Goal: Entertainment & Leisure: Consume media (video, audio)

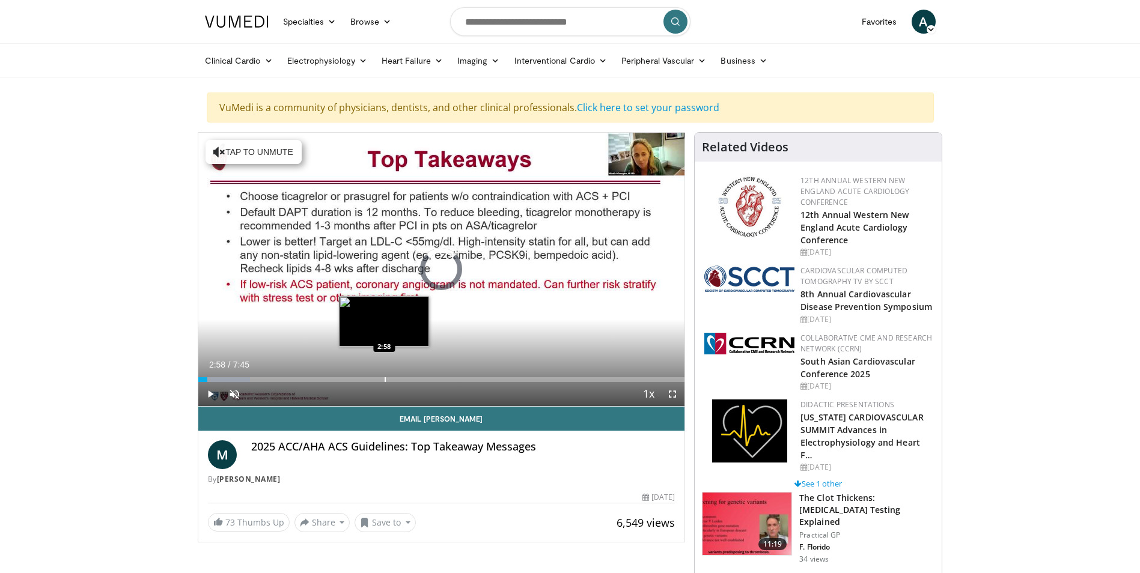
click at [385, 380] on div "Progress Bar" at bounding box center [385, 379] width 1 height 5
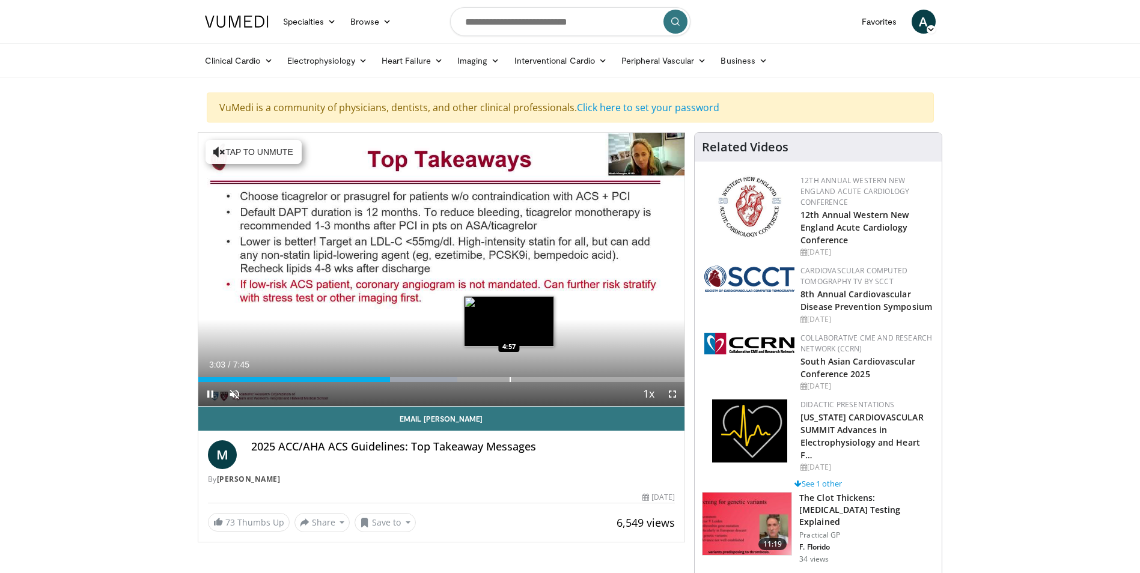
click at [510, 377] on div "Progress Bar" at bounding box center [510, 379] width 1 height 5
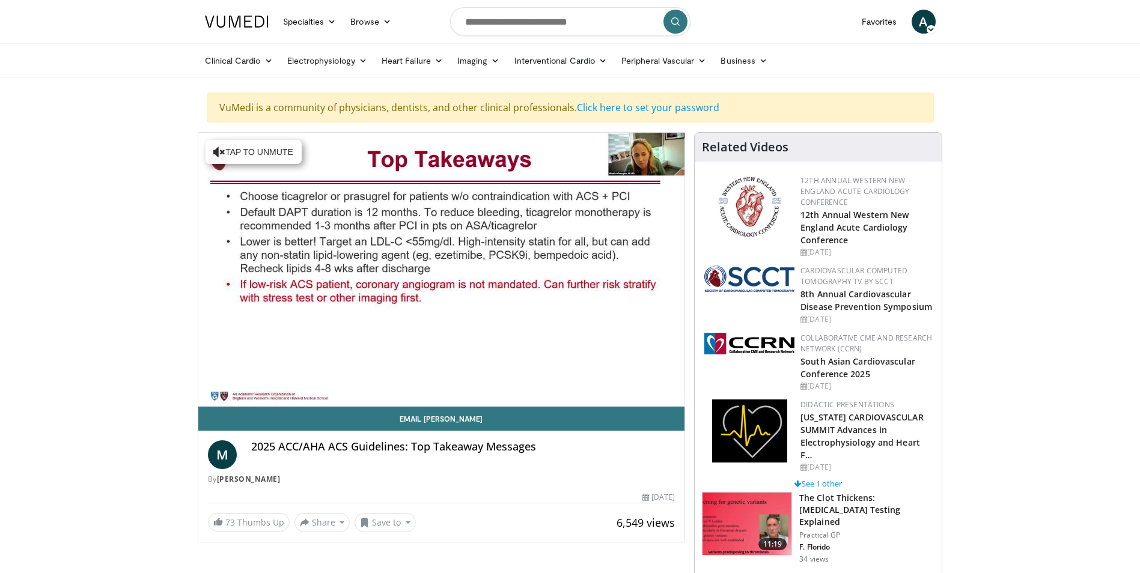
click at [597, 381] on div "10 seconds Tap to unmute" at bounding box center [441, 269] width 487 height 273
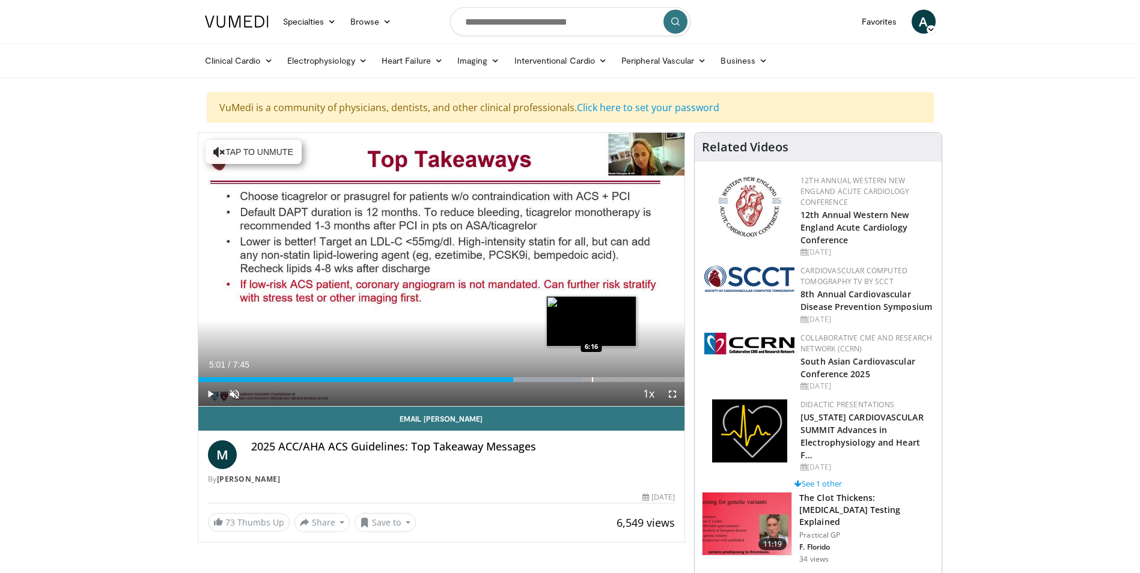
click at [592, 379] on div "Progress Bar" at bounding box center [592, 379] width 1 height 5
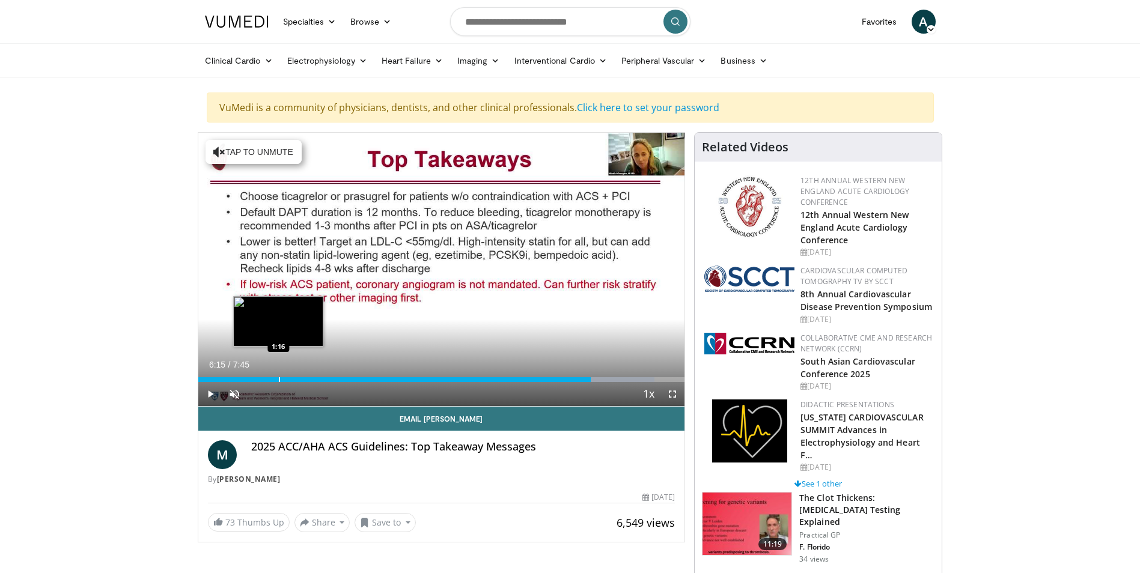
click at [279, 380] on div "Progress Bar" at bounding box center [279, 379] width 1 height 5
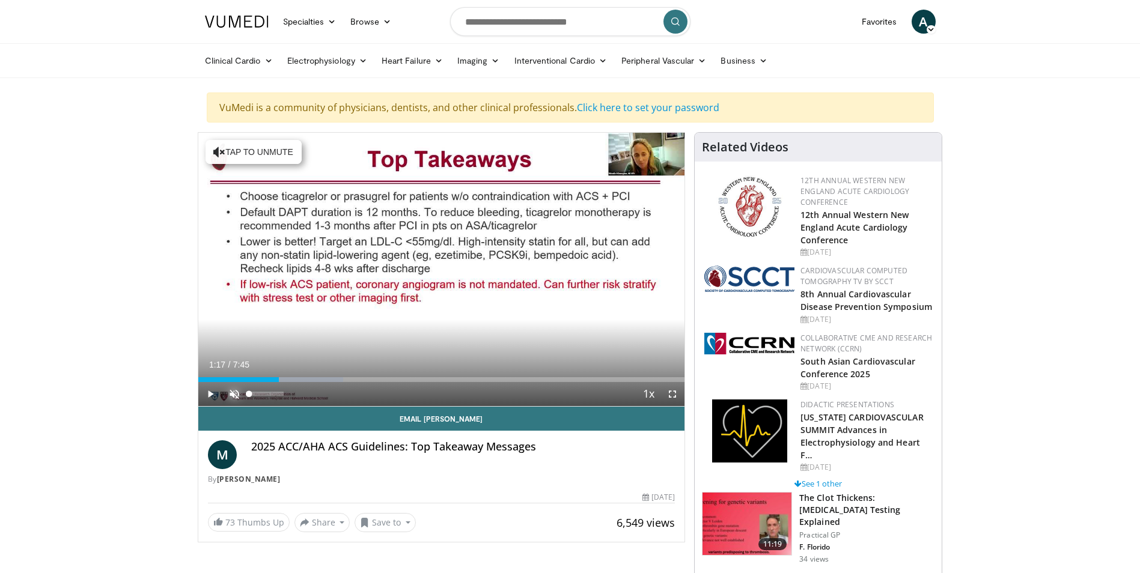
click at [235, 391] on span "Video Player" at bounding box center [234, 394] width 24 height 24
click at [209, 391] on span "Video Player" at bounding box center [210, 394] width 24 height 24
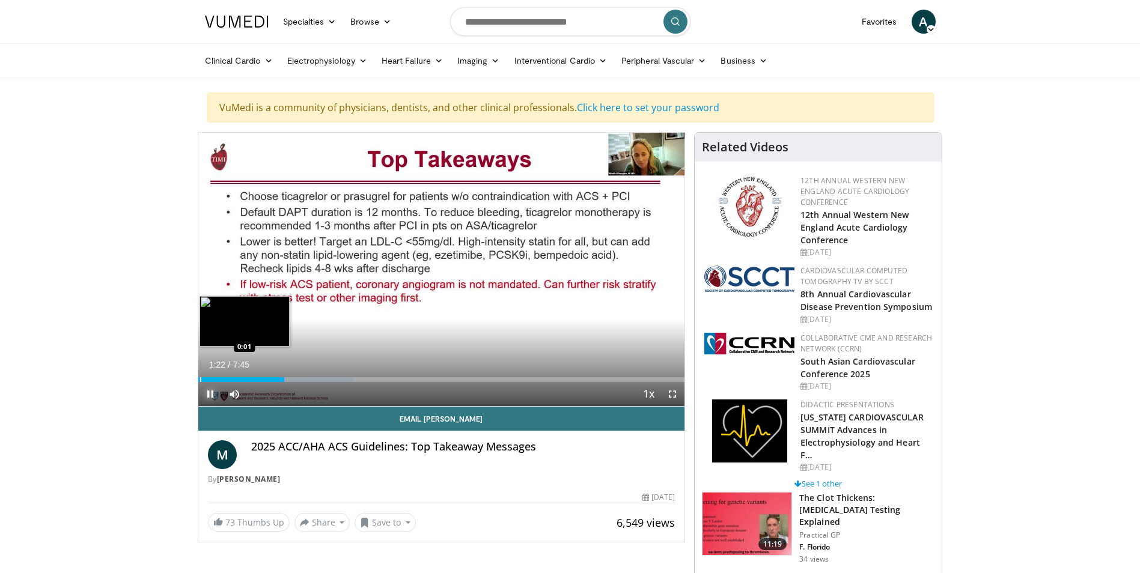
click at [200, 380] on div "Progress Bar" at bounding box center [200, 379] width 1 height 5
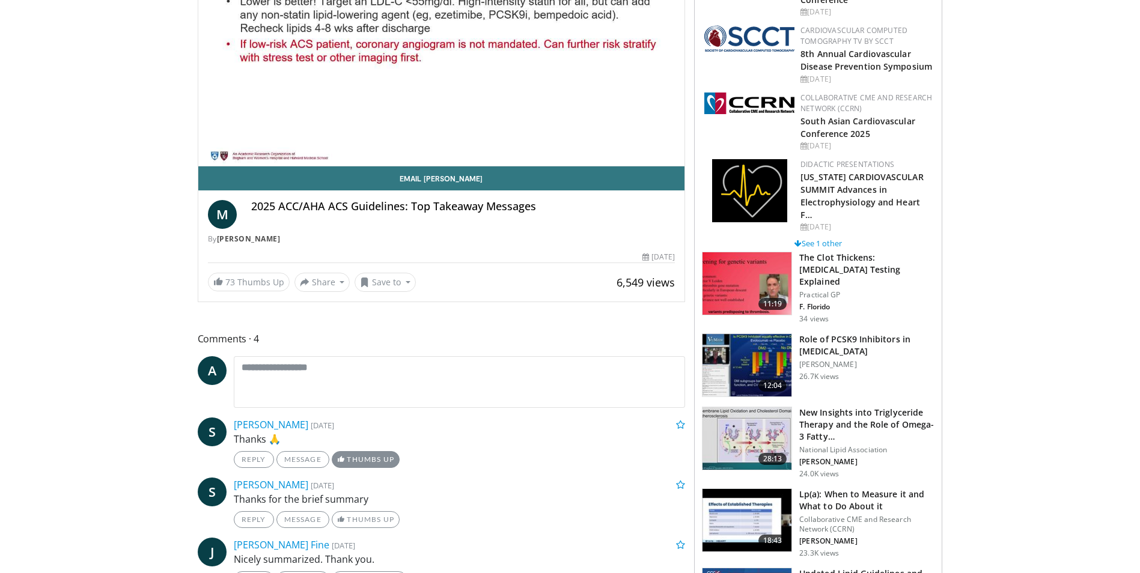
scroll to position [120, 0]
